Goal: Obtain resource: Obtain resource

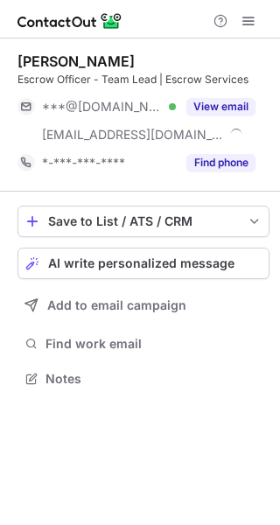
scroll to position [367, 280]
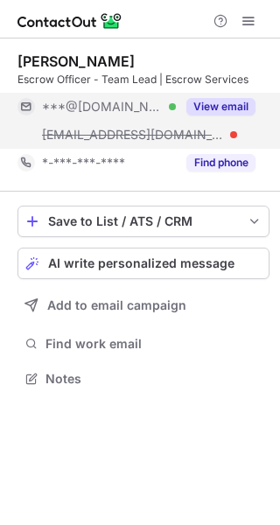
click at [235, 109] on button "View email" at bounding box center [220, 107] width 69 height 18
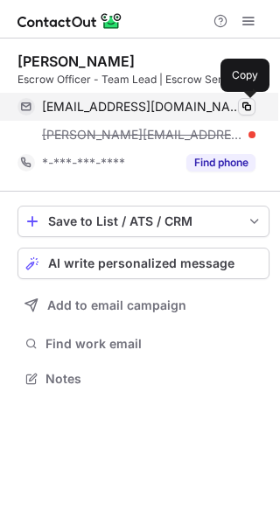
click at [250, 106] on span at bounding box center [247, 107] width 14 height 14
